Goal: Find specific page/section: Find specific page/section

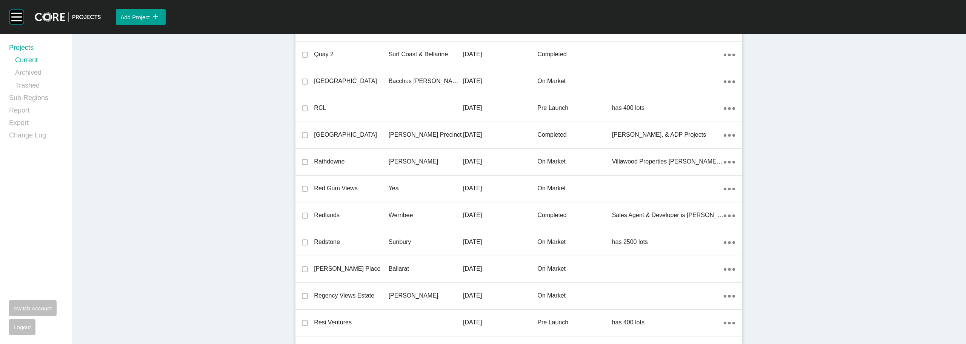
scroll to position [12388, 0]
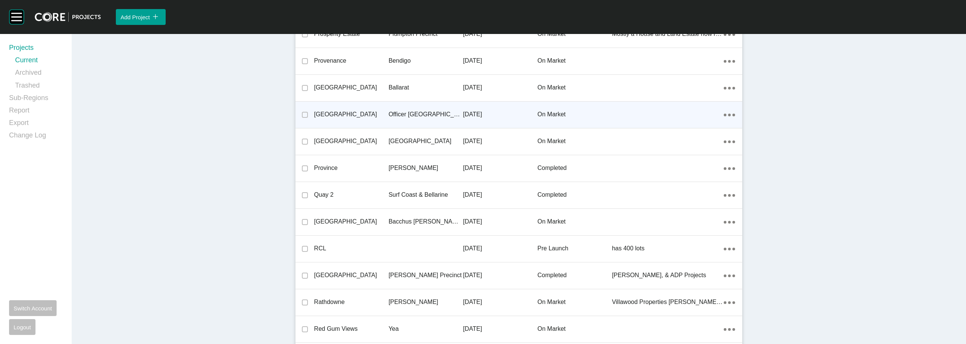
click at [351, 114] on p "[GEOGRAPHIC_DATA]" at bounding box center [351, 114] width 74 height 8
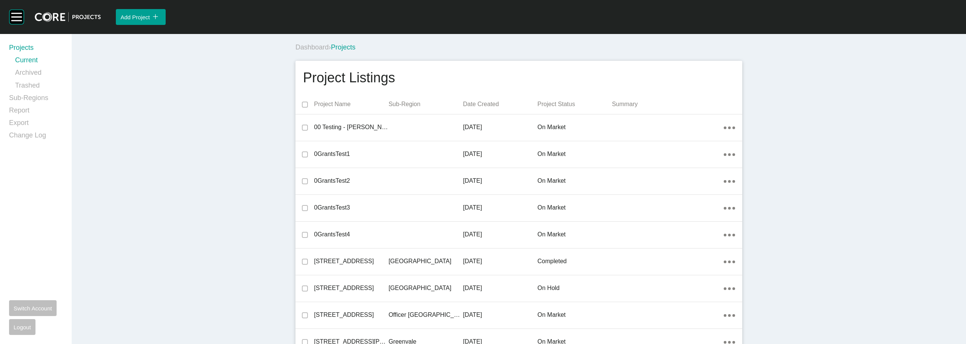
click at [461, 43] on div "Dashboard › Projects" at bounding box center [520, 47] width 450 height 9
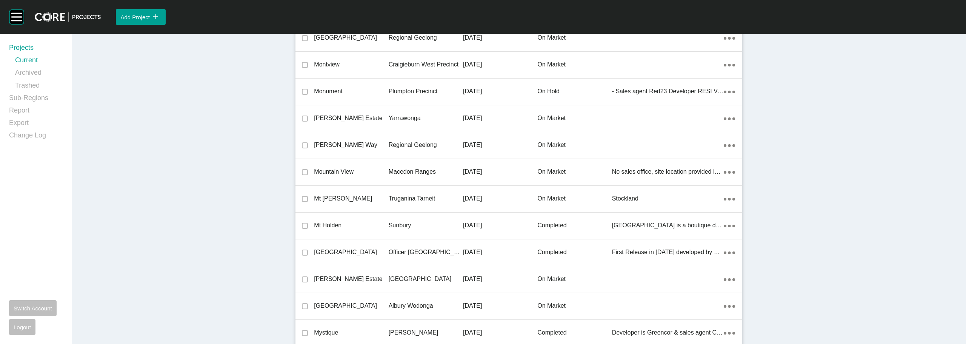
scroll to position [12304, 0]
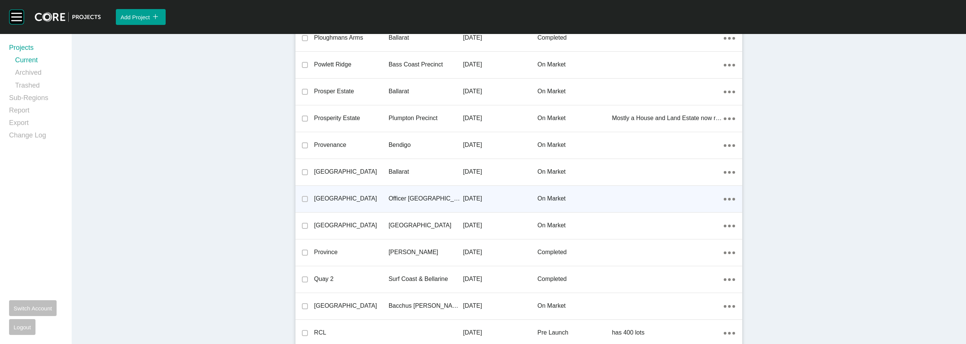
click at [334, 198] on p "[GEOGRAPHIC_DATA]" at bounding box center [351, 198] width 74 height 8
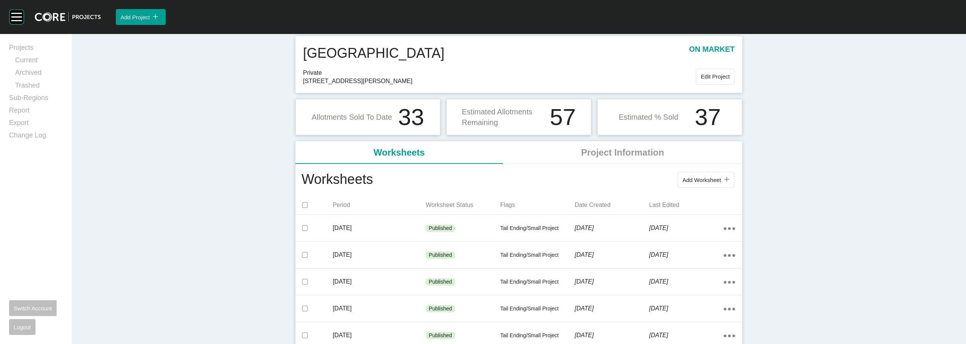
scroll to position [38, 0]
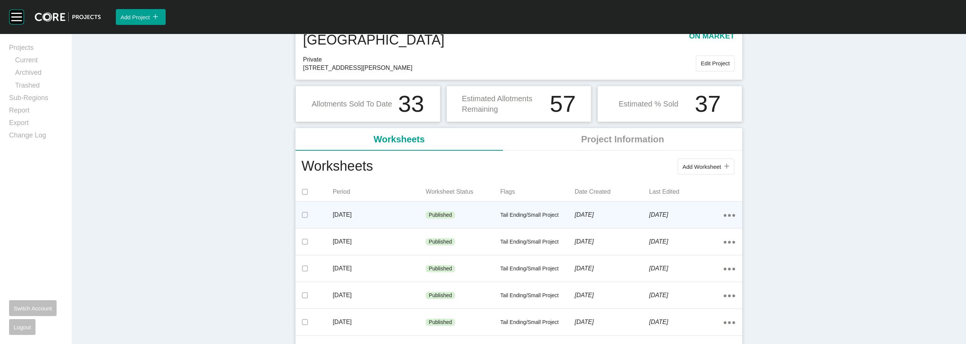
click at [511, 214] on p "Tail Ending/Small Project" at bounding box center [537, 215] width 74 height 8
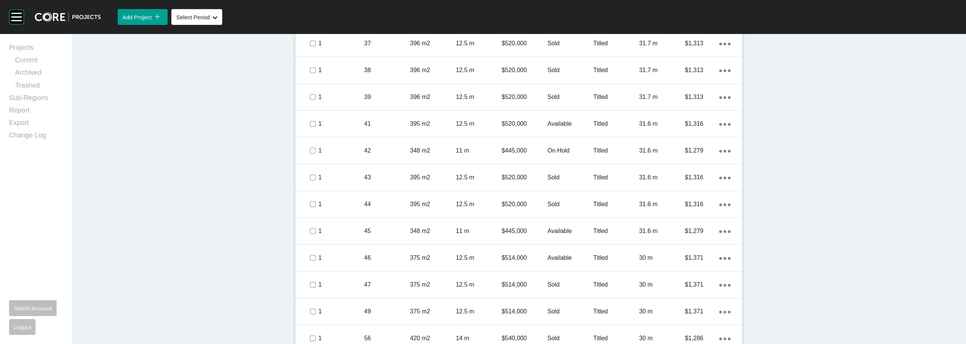
scroll to position [623, 0]
